Goal: Task Accomplishment & Management: Use online tool/utility

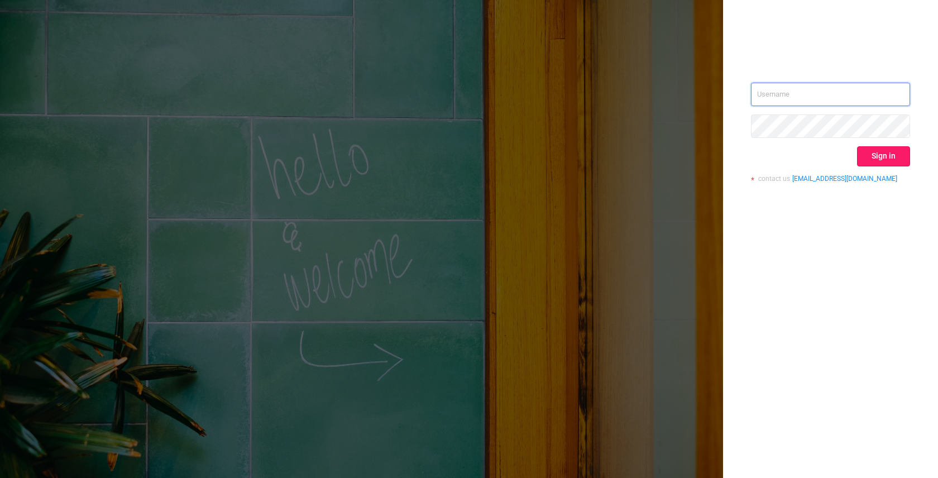
type input "[EMAIL_ADDRESS]"
click at [887, 155] on button "Sign in" at bounding box center [883, 156] width 53 height 20
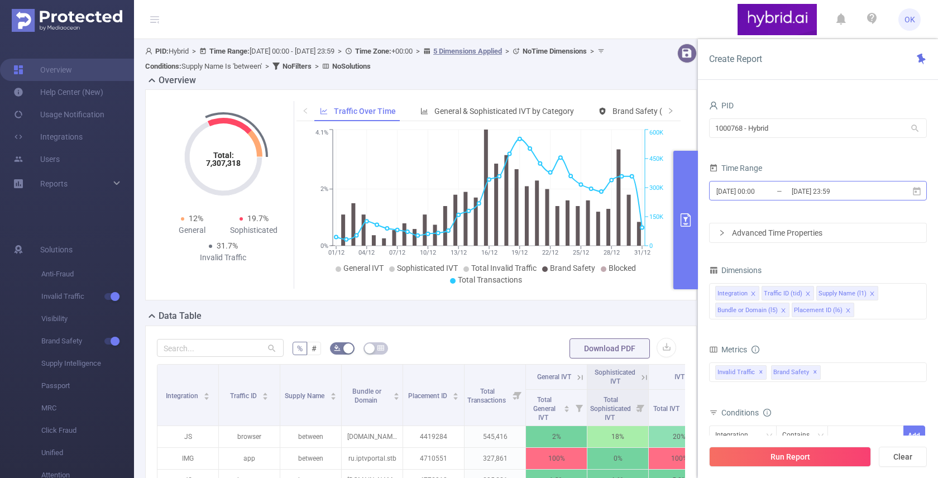
click at [832, 193] on input "[DATE] 23:59" at bounding box center [835, 191] width 90 height 15
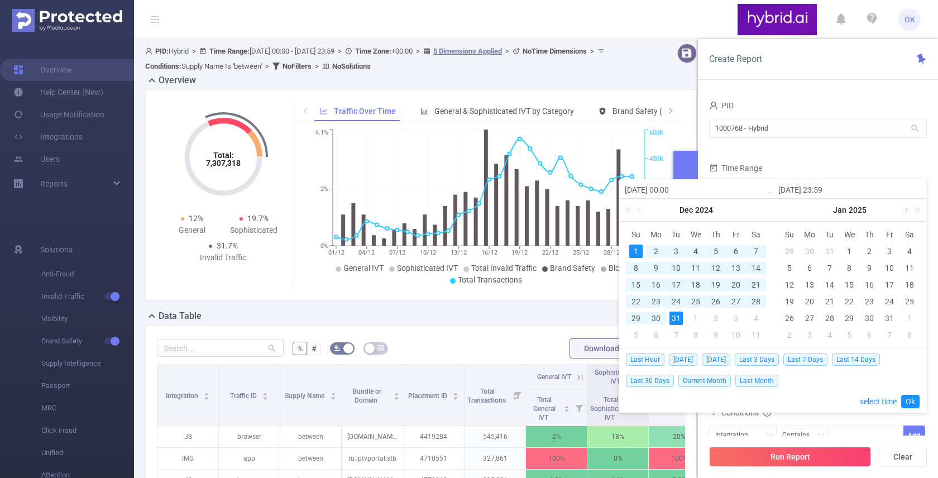
click at [906, 211] on link at bounding box center [905, 210] width 10 height 22
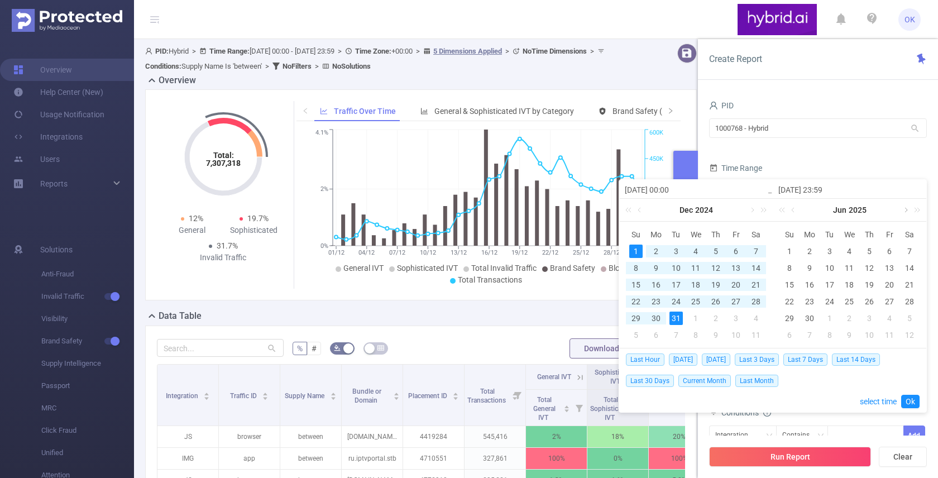
click at [906, 211] on link at bounding box center [905, 210] width 10 height 22
click at [810, 266] on div "6" at bounding box center [809, 267] width 13 height 13
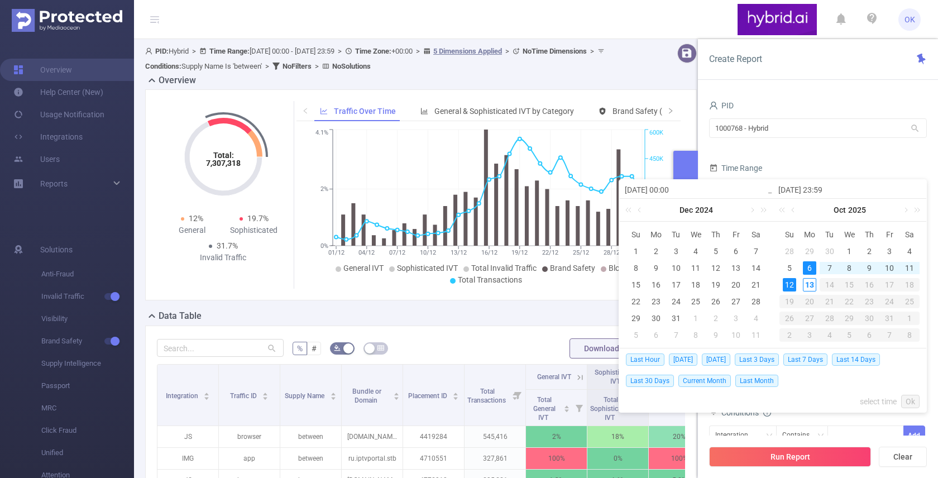
click at [790, 285] on div "12" at bounding box center [789, 284] width 13 height 13
type input "[DATE] 00:00"
type input "[DATE] 23:59"
type input "[DATE] 00:00"
type input "[DATE] 23:59"
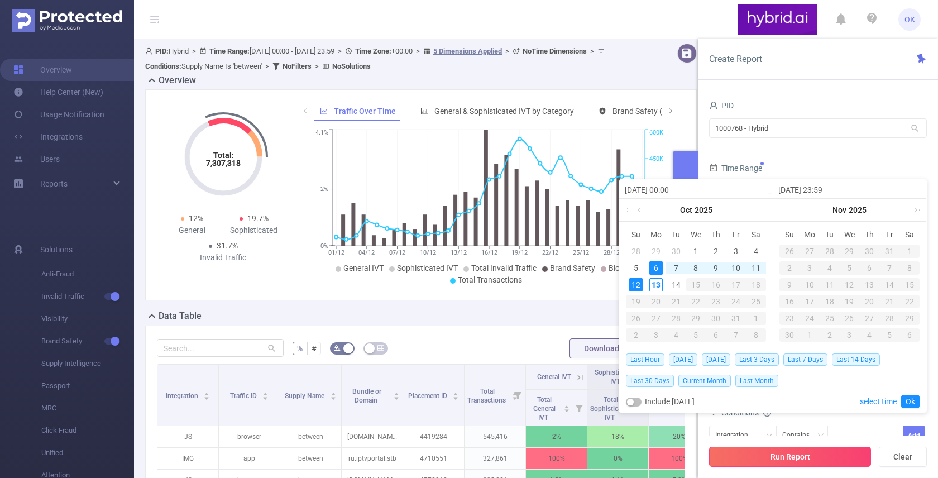
click at [790, 459] on button "Run Report" at bounding box center [790, 457] width 162 height 20
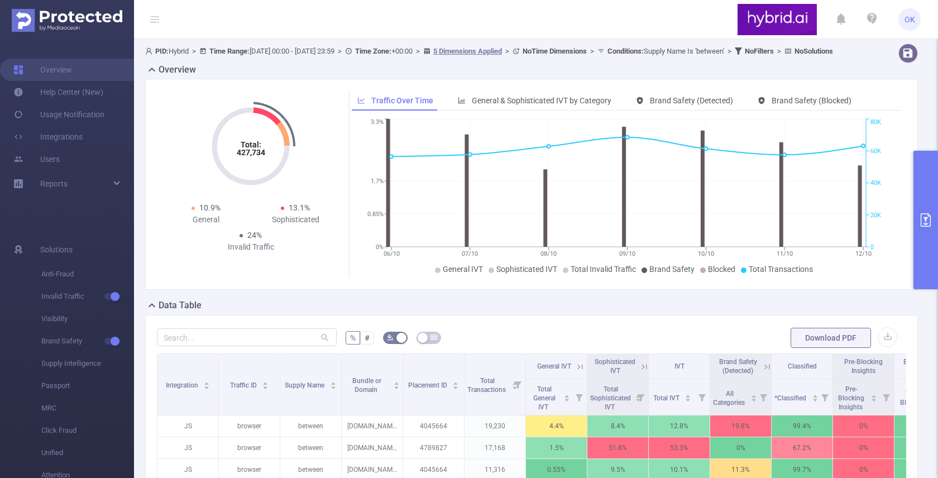
click at [914, 212] on button "primary" at bounding box center [925, 220] width 25 height 138
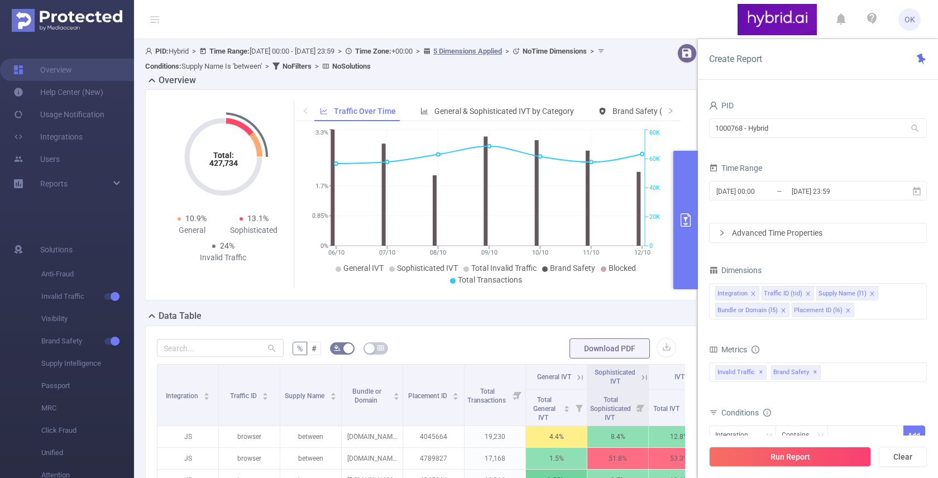
click at [764, 226] on div "Advanced Time Properties" at bounding box center [817, 232] width 217 height 19
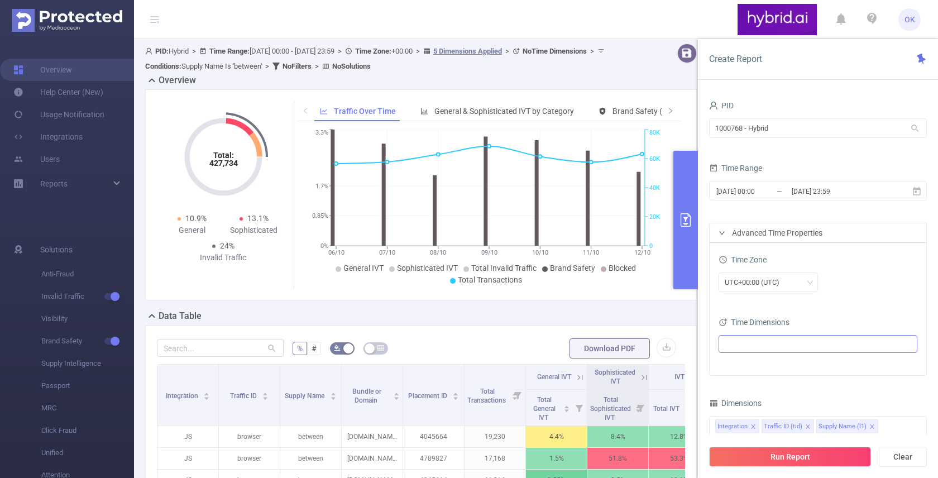
click at [760, 345] on ul at bounding box center [814, 343] width 184 height 17
click at [755, 366] on span "Date (Example: [DATE] )" at bounding box center [782, 364] width 68 height 9
click at [851, 255] on div "Time Zone" at bounding box center [817, 261] width 199 height 18
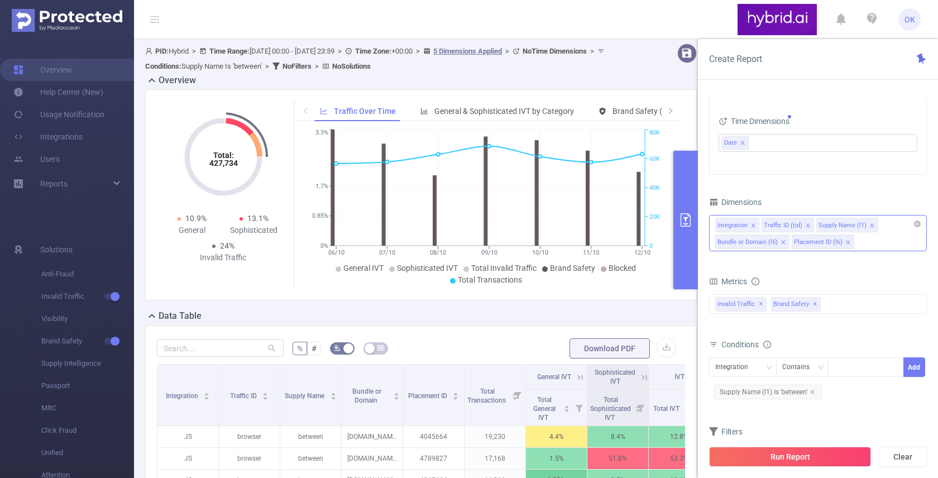
click at [865, 243] on div "Integration Traffic ID (tid) Supply Name (l1) Bundle or Domain (l5) Placement I…" at bounding box center [818, 233] width 218 height 36
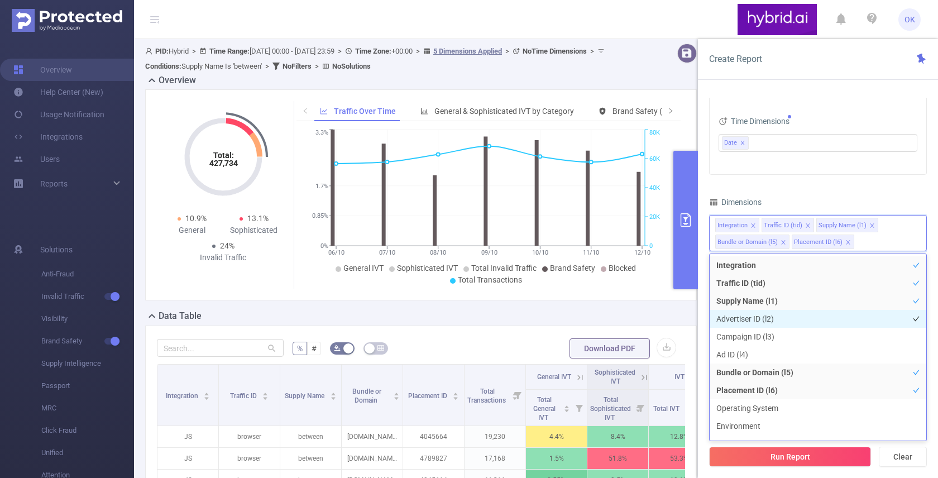
click at [764, 315] on li "Advertiser ID (l2)" at bounding box center [817, 319] width 217 height 18
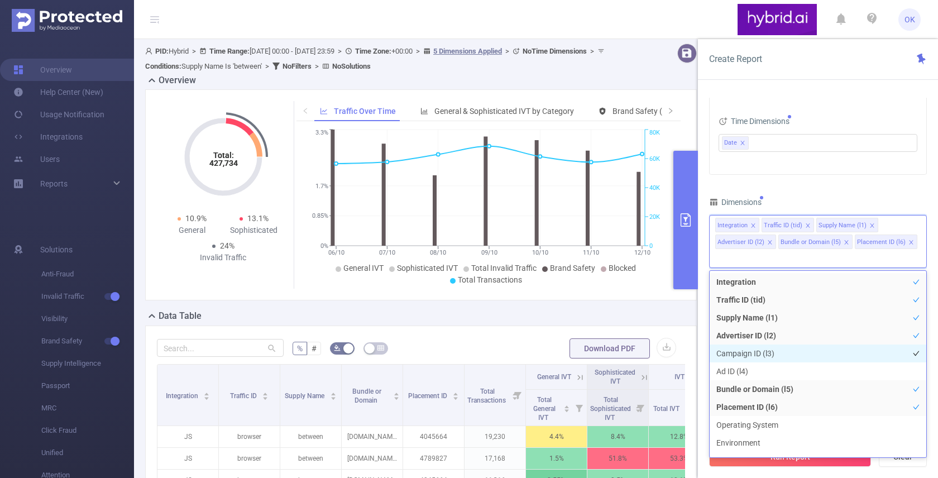
click at [749, 353] on li "Campaign ID (l3)" at bounding box center [817, 353] width 217 height 18
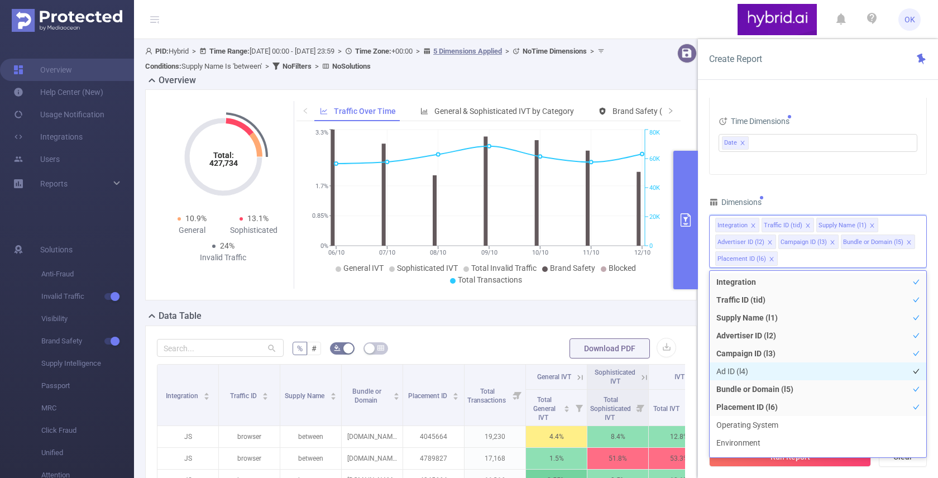
click at [738, 372] on li "Ad ID (l4)" at bounding box center [817, 371] width 217 height 18
click at [813, 198] on div "Dimensions" at bounding box center [818, 203] width 218 height 18
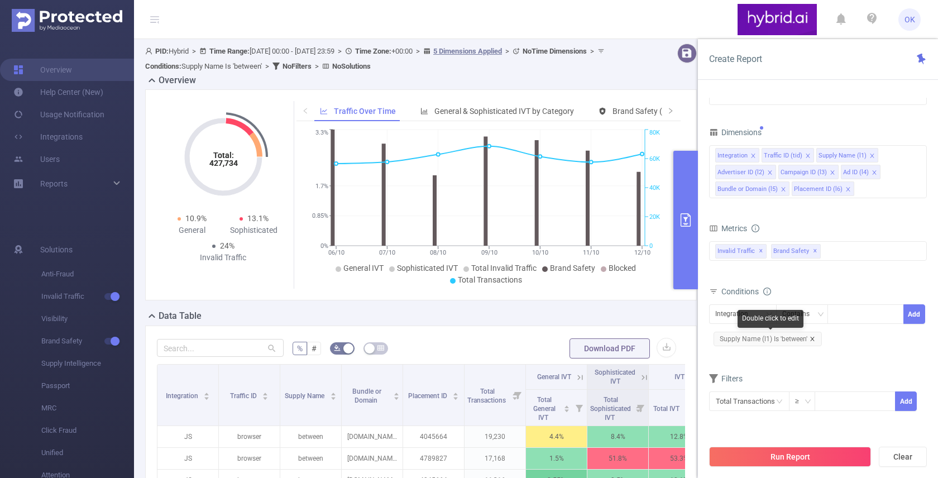
click at [811, 339] on icon "icon: close" at bounding box center [812, 339] width 4 height 4
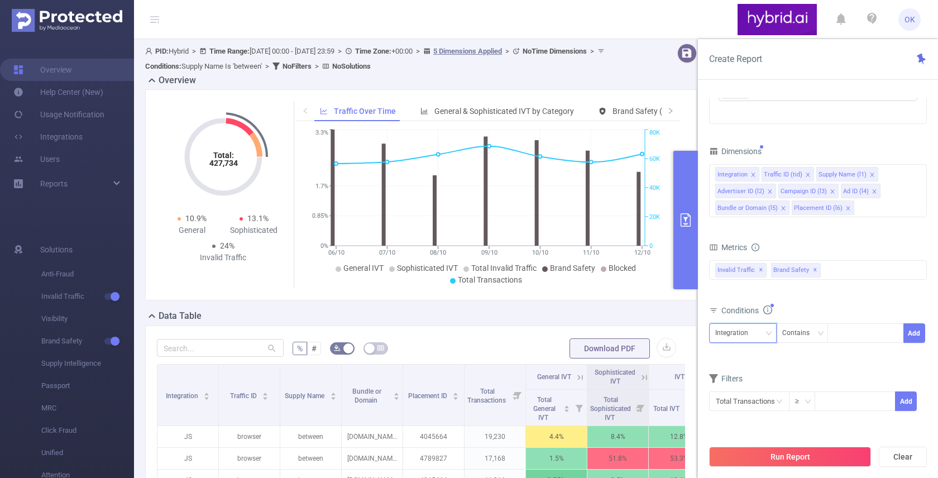
click at [753, 333] on div "Integration" at bounding box center [735, 333] width 41 height 18
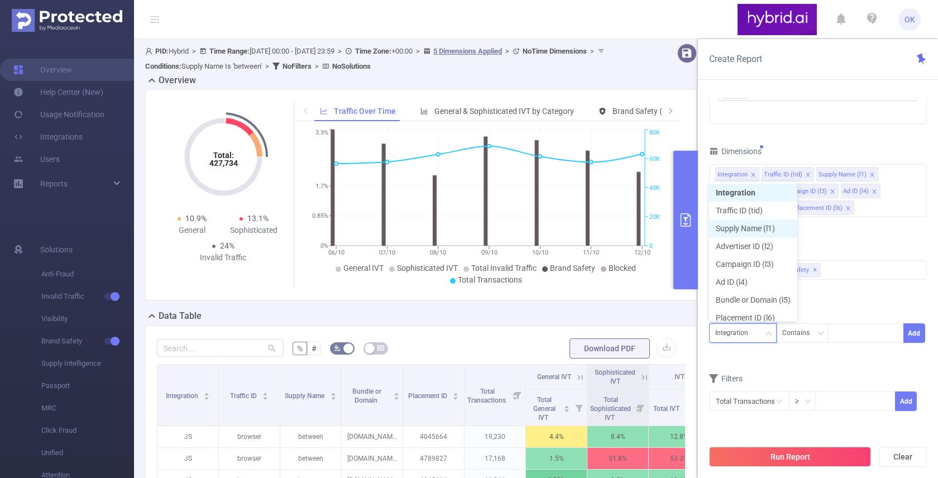
scroll to position [6, 0]
click at [742, 225] on li "Supply Name (l1)" at bounding box center [753, 223] width 88 height 18
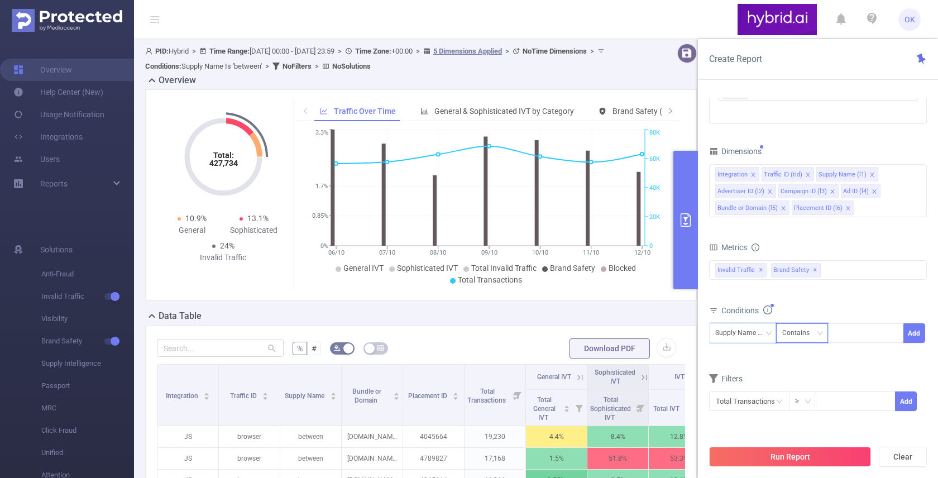
click at [803, 332] on div "Contains" at bounding box center [799, 333] width 35 height 18
click at [797, 378] on li "Is" at bounding box center [812, 374] width 74 height 18
click at [847, 330] on div at bounding box center [865, 333] width 64 height 18
type input "ы"
type input "sape"
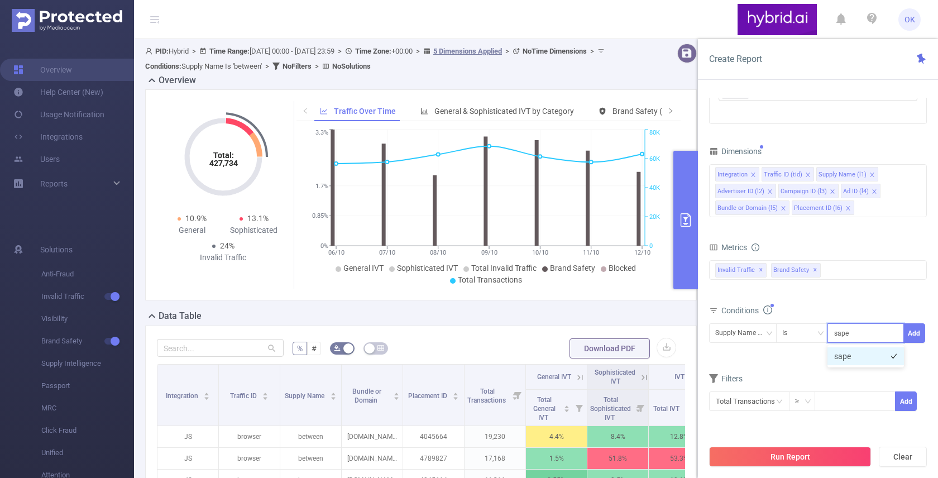
click at [856, 356] on li "sape" at bounding box center [865, 356] width 76 height 18
click at [913, 334] on button "Add" at bounding box center [914, 333] width 22 height 20
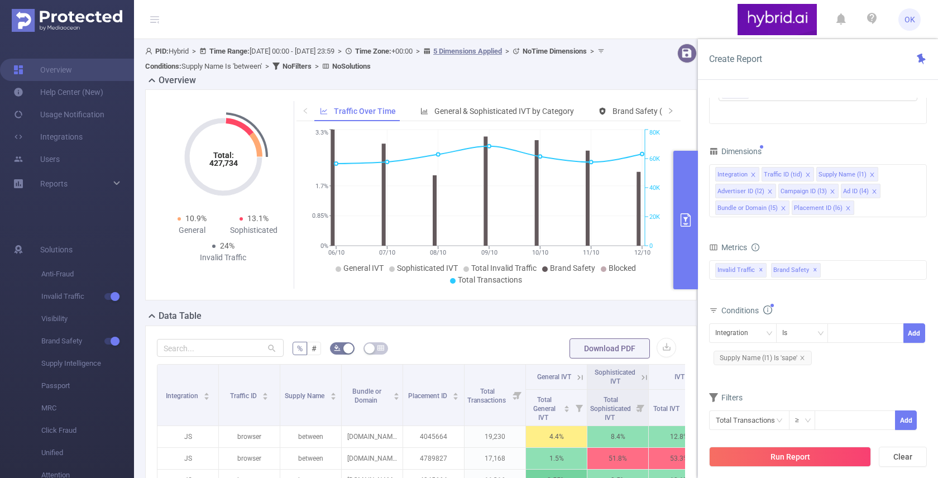
click at [843, 393] on div "Filters" at bounding box center [818, 399] width 218 height 18
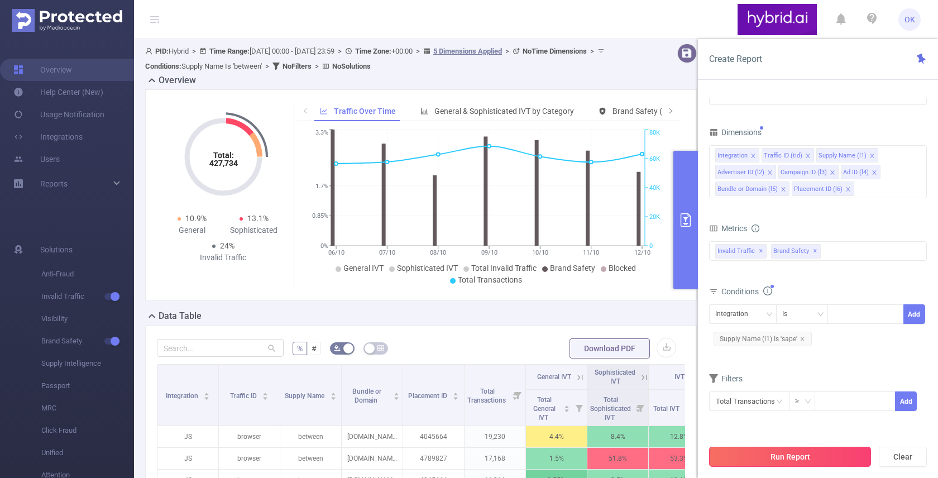
click at [788, 457] on button "Run Report" at bounding box center [790, 457] width 162 height 20
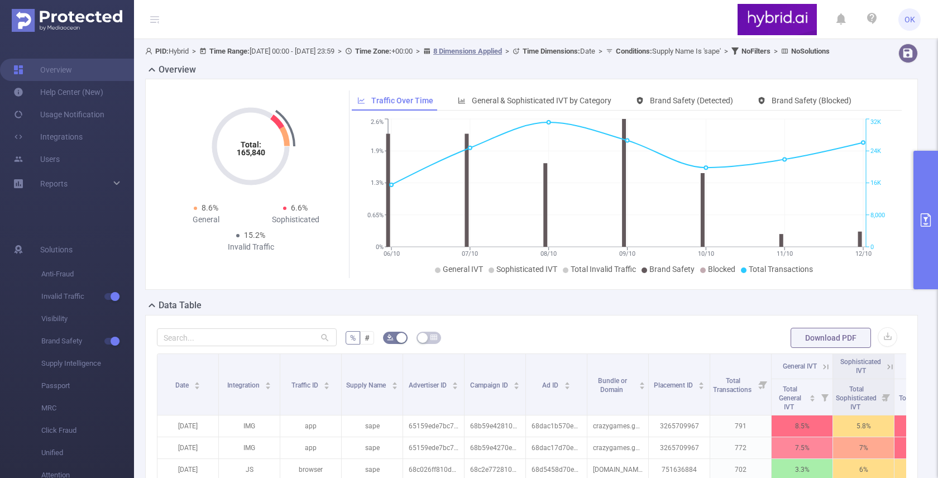
click at [685, 349] on form "% # Download PDF" at bounding box center [531, 338] width 749 height 22
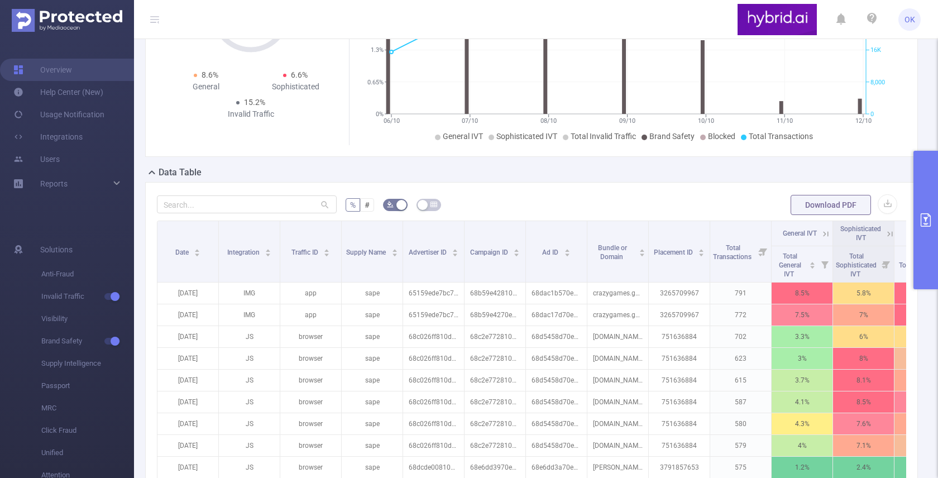
scroll to position [134, 0]
click at [888, 213] on button "button" at bounding box center [888, 203] width 20 height 20
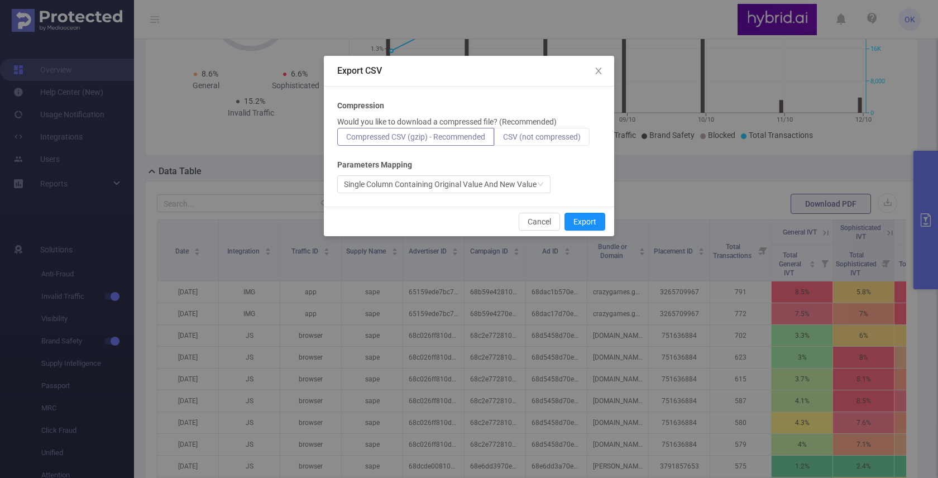
click at [549, 142] on label "CSV (not compressed)" at bounding box center [541, 137] width 95 height 18
click at [503, 140] on input "CSV (not compressed)" at bounding box center [503, 140] width 0 height 0
click at [572, 222] on button "Export" at bounding box center [584, 222] width 41 height 18
